Goal: Task Accomplishment & Management: Manage account settings

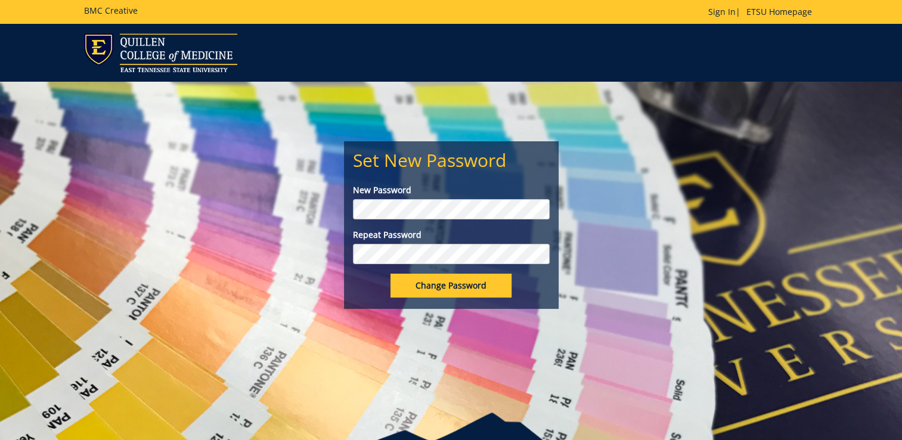
click at [335, 322] on div "Set New Password New Password Repeat Password Change Password" at bounding box center [451, 267] width 902 height 370
click at [413, 284] on input "Change Password" at bounding box center [451, 286] width 121 height 24
